Goal: Check status: Check status

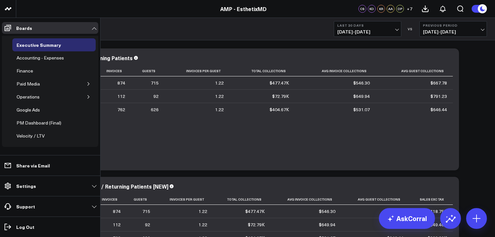
scroll to position [29, 0]
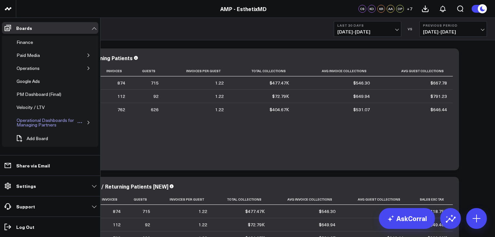
click at [44, 123] on div "Operational Dashboards for Managing Partners" at bounding box center [46, 122] width 62 height 12
click at [86, 65] on button "button" at bounding box center [88, 68] width 6 height 6
click at [34, 107] on div "Providers" at bounding box center [31, 107] width 23 height 8
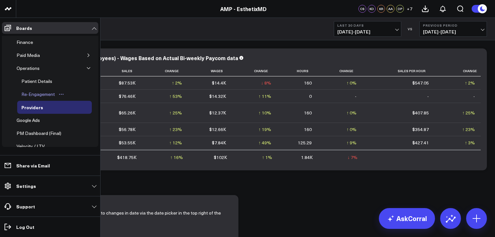
scroll to position [32, 0]
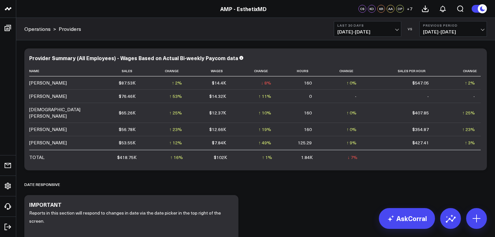
click at [465, 27] on button "Previous Period [DATE] - [DATE]" at bounding box center [454, 29] width 68 height 16
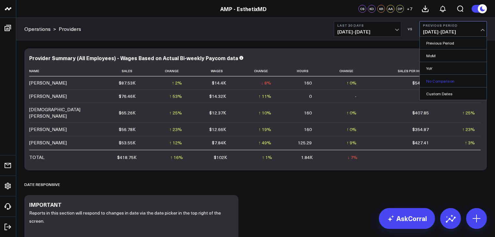
click at [446, 78] on link "No Comparison" at bounding box center [453, 81] width 67 height 12
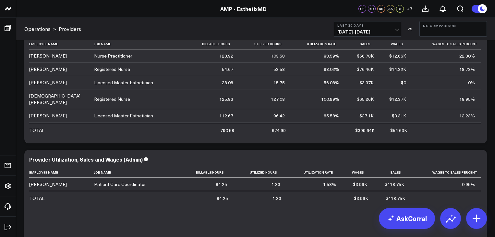
scroll to position [289, 0]
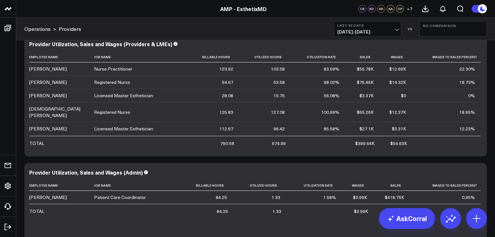
click at [385, 27] on button "Last 30 Days [DATE] - [DATE]" at bounding box center [368, 29] width 68 height 16
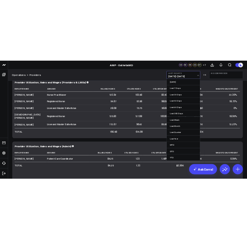
scroll to position [11, 0]
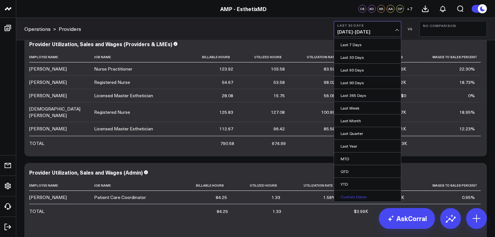
click at [368, 198] on link "Custom Dates" at bounding box center [367, 196] width 67 height 12
select select "9"
select select "2025"
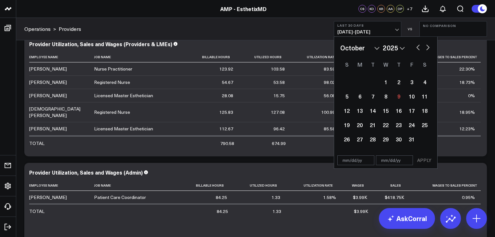
click at [417, 49] on button "button" at bounding box center [418, 47] width 6 height 8
select select "8"
select select "2025"
click at [361, 138] on div "29" at bounding box center [360, 138] width 13 height 13
type input "[DATE]"
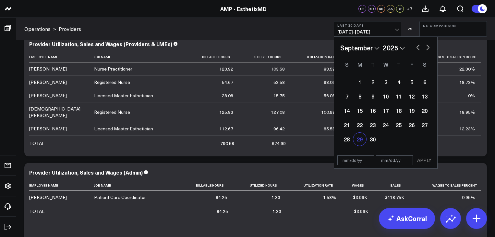
select select "8"
select select "2025"
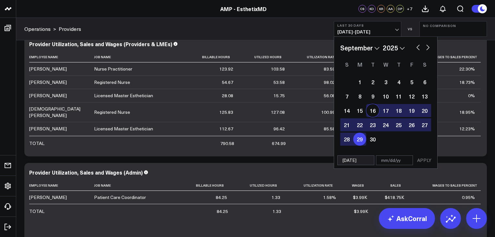
click at [428, 46] on button "button" at bounding box center [428, 47] width 6 height 8
select select "9"
select select "2025"
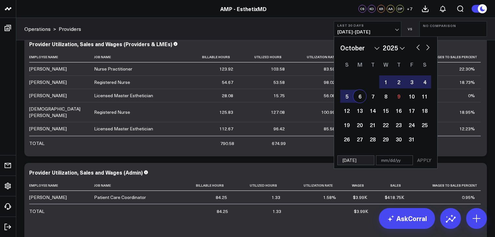
click at [360, 97] on div "6" at bounding box center [360, 96] width 13 height 13
type input "[DATE]"
select select "9"
select select "2025"
click at [427, 160] on button "APPLY" at bounding box center [424, 160] width 19 height 10
